Goal: Transaction & Acquisition: Purchase product/service

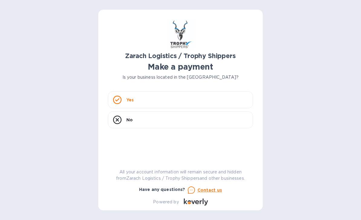
click at [120, 99] on icon at bounding box center [117, 99] width 8 height 8
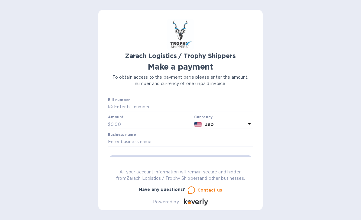
click at [156, 105] on input "text" at bounding box center [183, 106] width 140 height 9
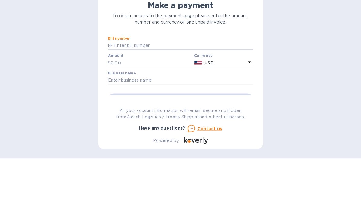
click at [145, 102] on input "text" at bounding box center [183, 106] width 140 height 9
paste input "B00170872"
type input "B00170872"
click at [158, 137] on input "text" at bounding box center [180, 141] width 145 height 9
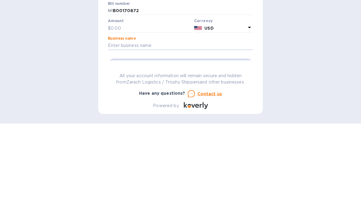
click at [144, 137] on input "text" at bounding box center [180, 141] width 145 height 9
click at [171, 137] on input "text" at bounding box center [180, 141] width 145 height 9
click at [148, 137] on input "text" at bounding box center [180, 141] width 145 height 9
click at [168, 137] on input "text" at bounding box center [180, 141] width 145 height 9
type input "BRACRECVG"
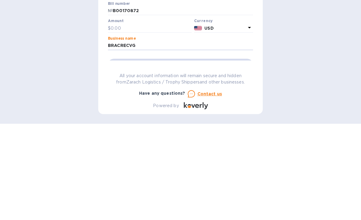
click at [189, 153] on div "Go to payment page" at bounding box center [180, 160] width 147 height 14
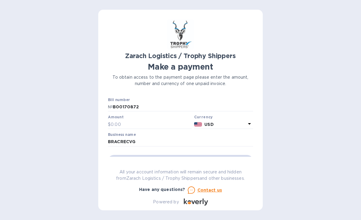
click at [182, 153] on div "Go to payment page" at bounding box center [180, 160] width 147 height 14
click at [124, 119] on input "text" at bounding box center [151, 123] width 81 height 9
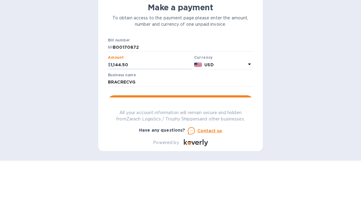
type input "1,144.50"
click at [187, 157] on span "Go to payment page" at bounding box center [180, 160] width 135 height 7
